Goal: Entertainment & Leisure: Consume media (video, audio)

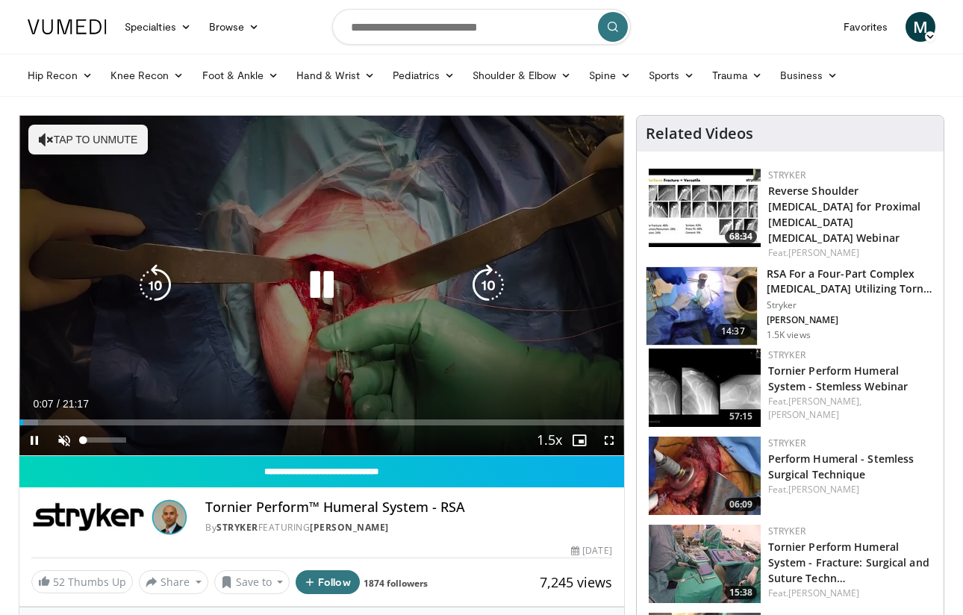
click at [93, 441] on div "26%" at bounding box center [104, 440] width 52 height 30
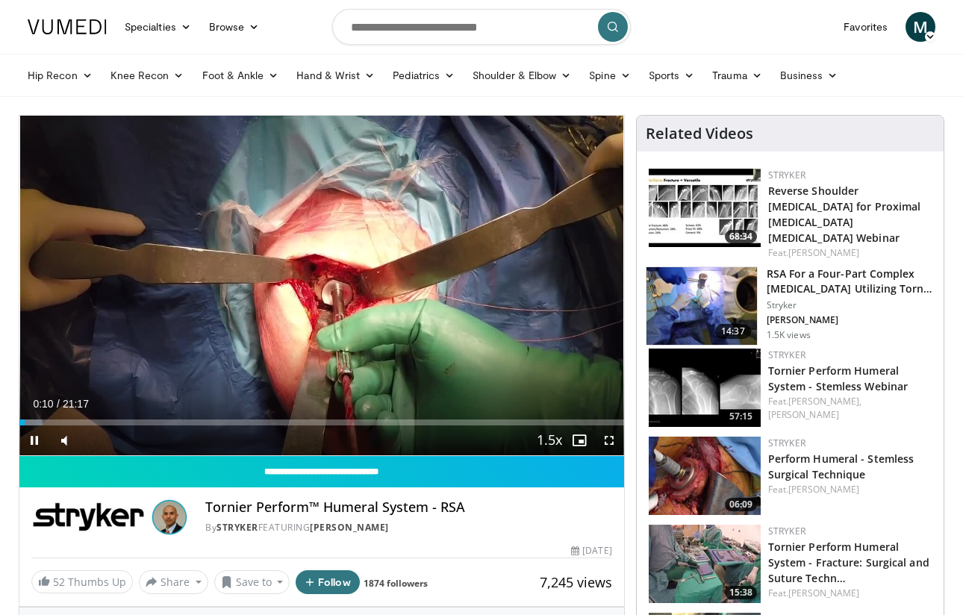
click at [202, 434] on div "Current Time 0:10 / Duration 21:17 Pause Skip Backward Skip Forward Mute 23% Lo…" at bounding box center [321, 440] width 605 height 30
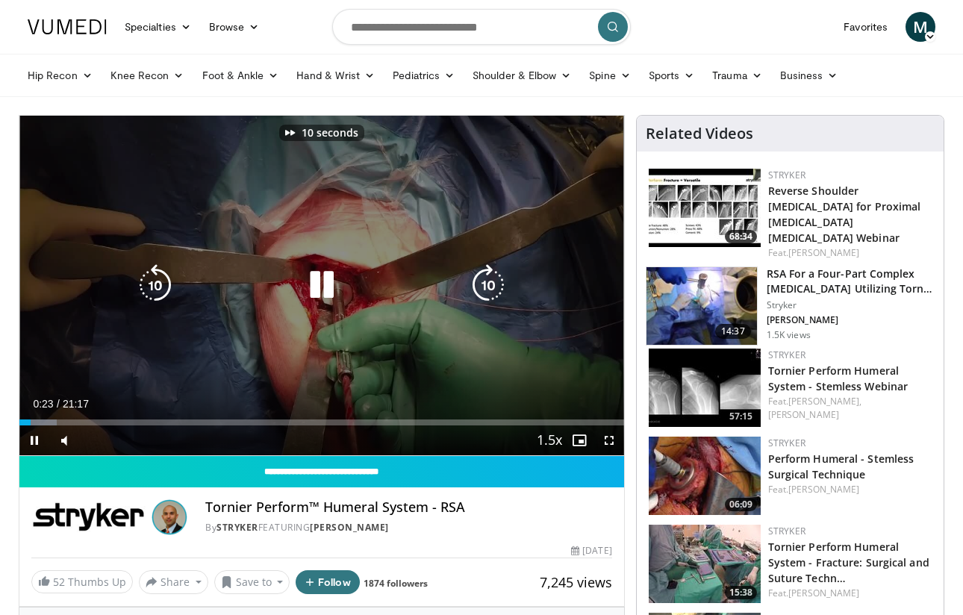
click at [331, 285] on icon "Video Player" at bounding box center [322, 285] width 42 height 42
click at [488, 214] on div "10 seconds Tap to unmute" at bounding box center [321, 286] width 605 height 340
click at [322, 287] on icon "Video Player" at bounding box center [322, 285] width 42 height 42
